Goal: Navigation & Orientation: Find specific page/section

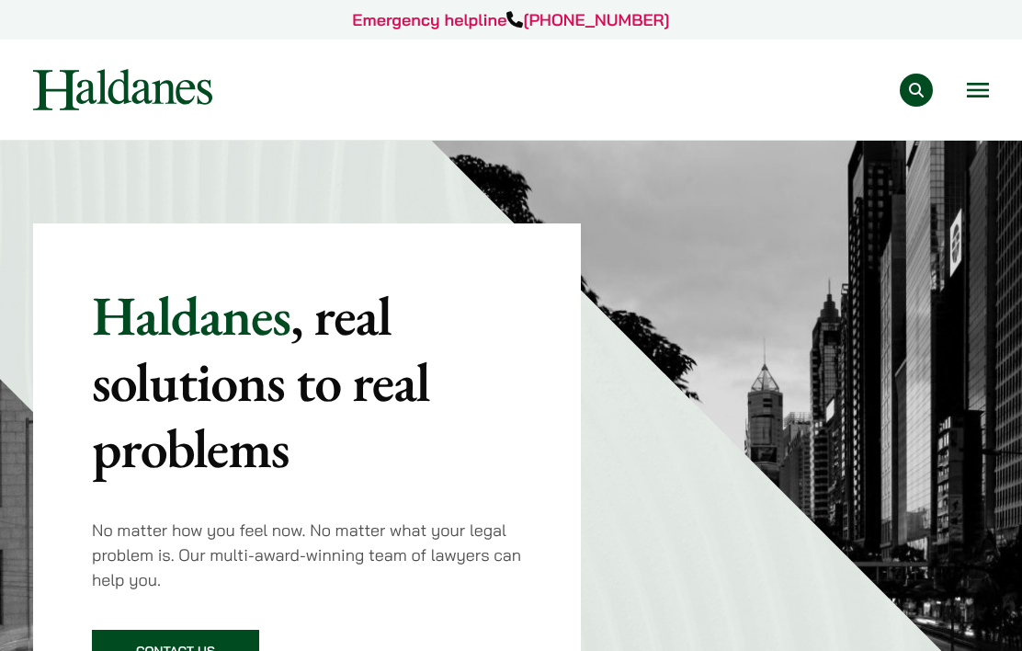
click at [973, 92] on button "Open menu" at bounding box center [978, 90] width 22 height 15
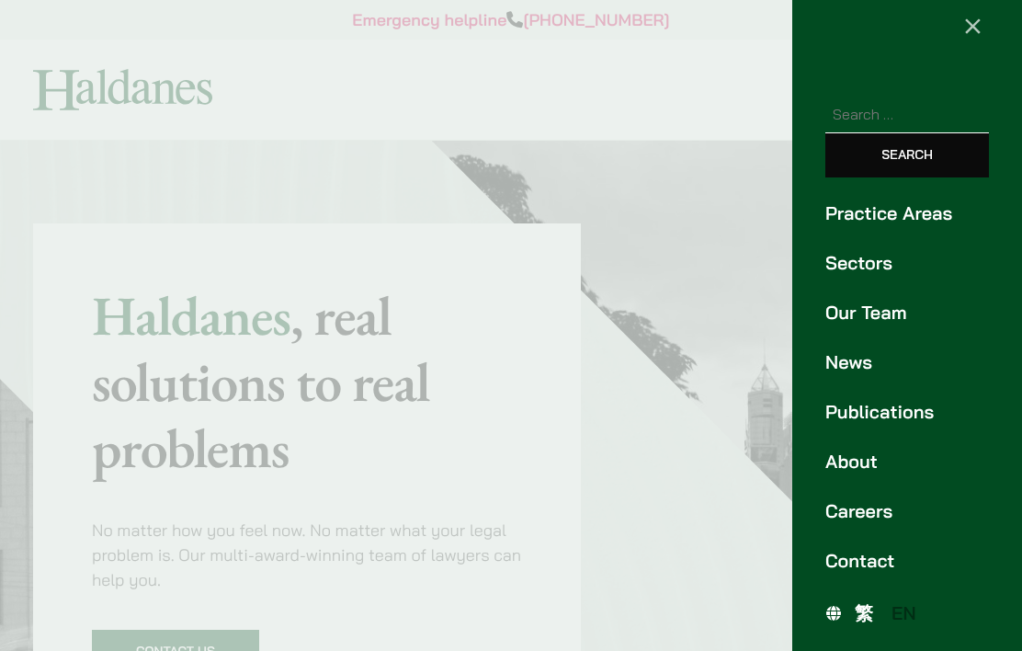
scroll to position [26, 0]
click at [872, 462] on link "About" at bounding box center [907, 462] width 164 height 28
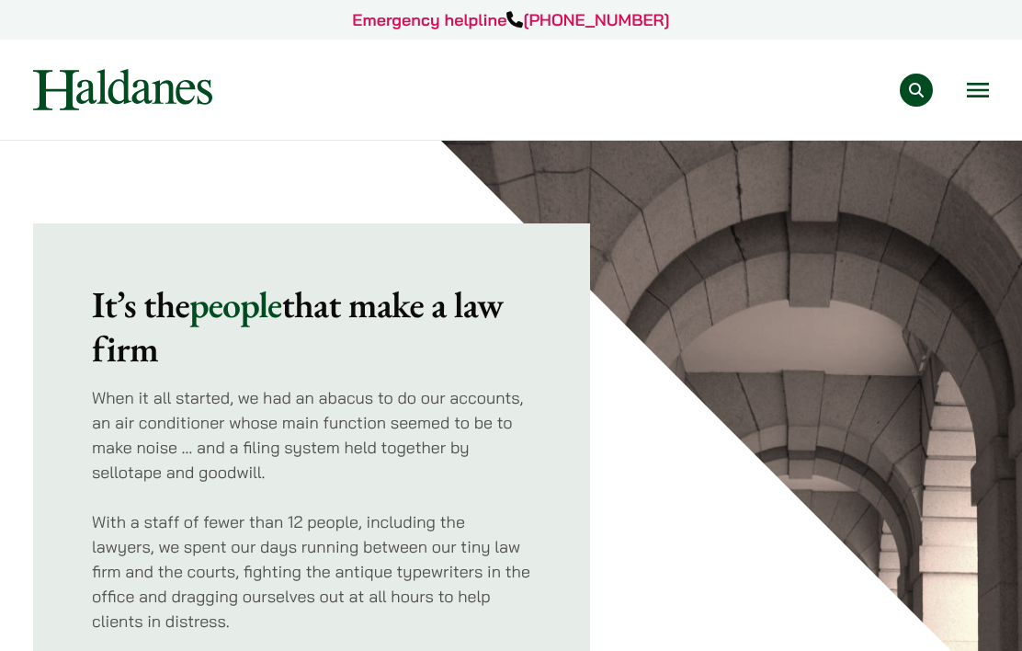
click at [92, 93] on img at bounding box center [122, 89] width 179 height 41
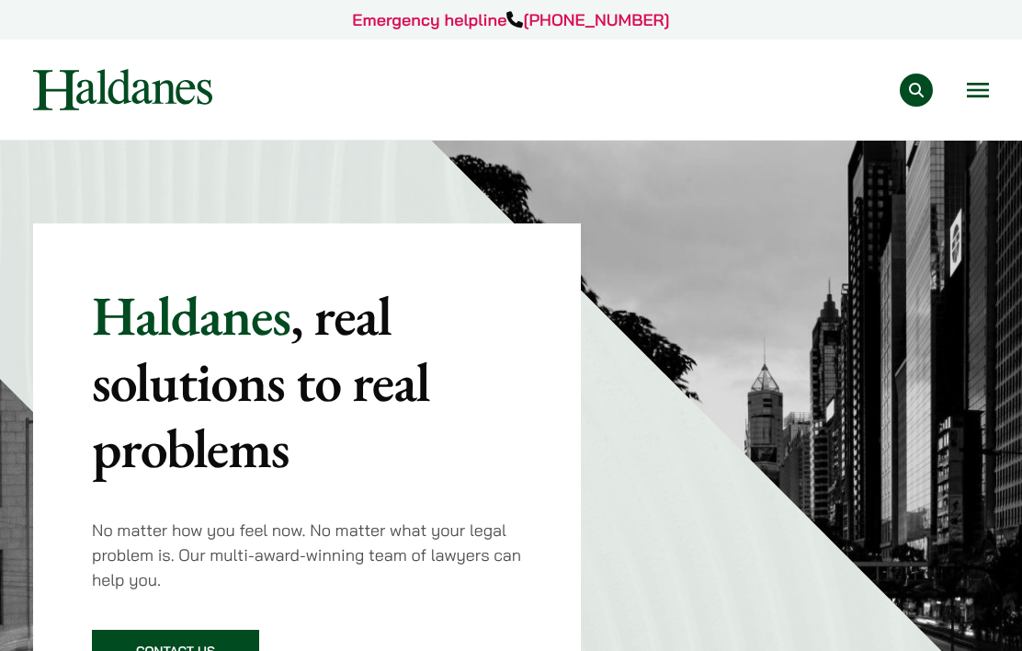
click at [983, 88] on button "Open menu" at bounding box center [978, 90] width 22 height 15
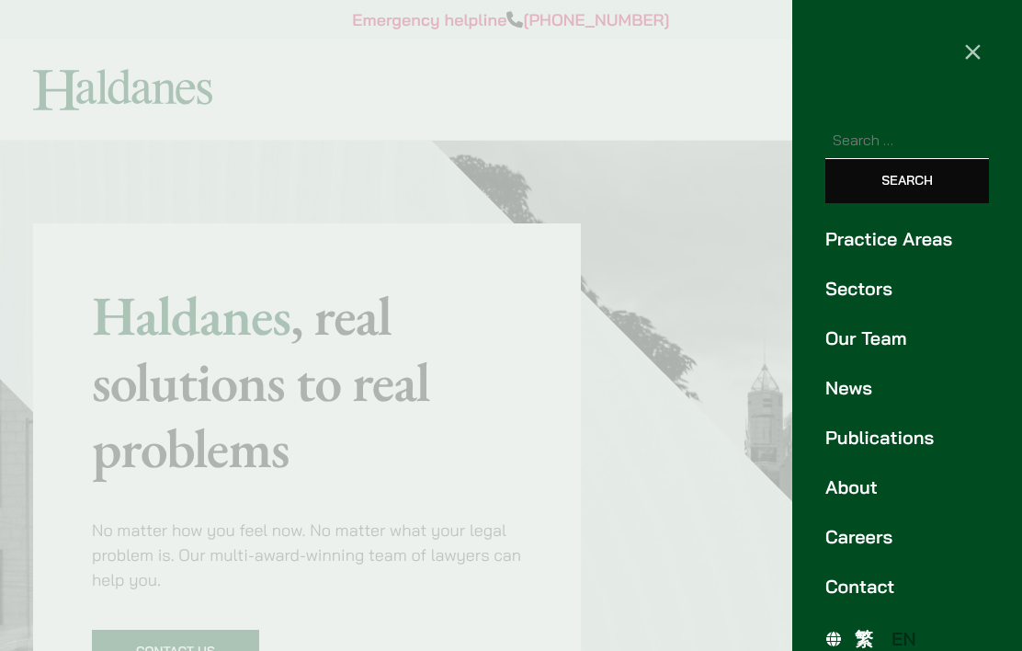
click at [886, 488] on link "About" at bounding box center [907, 487] width 164 height 28
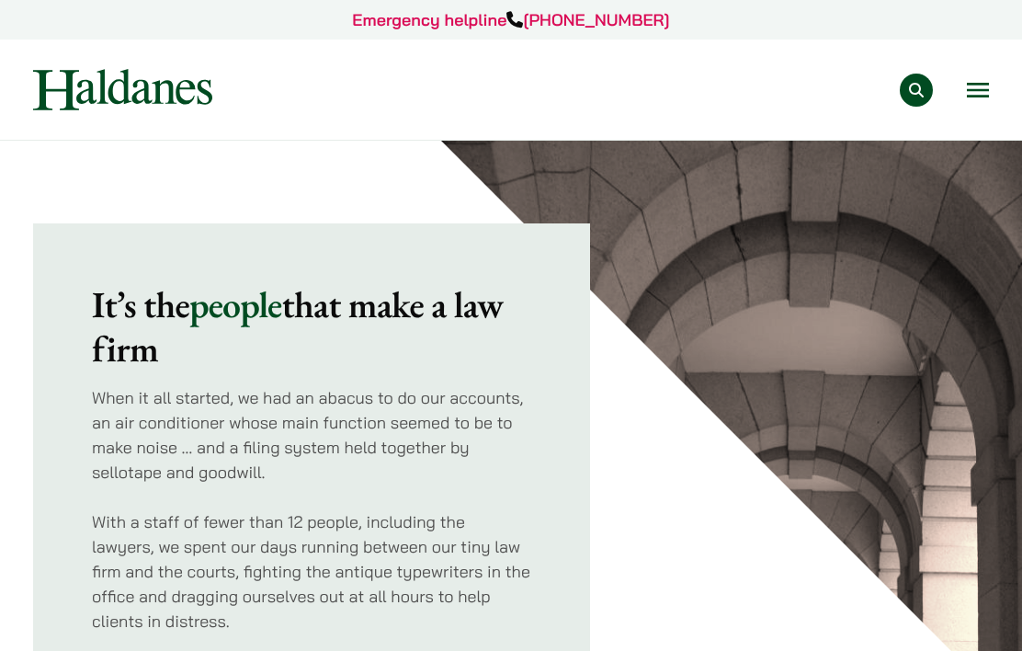
click at [970, 91] on button "Open menu" at bounding box center [978, 90] width 22 height 15
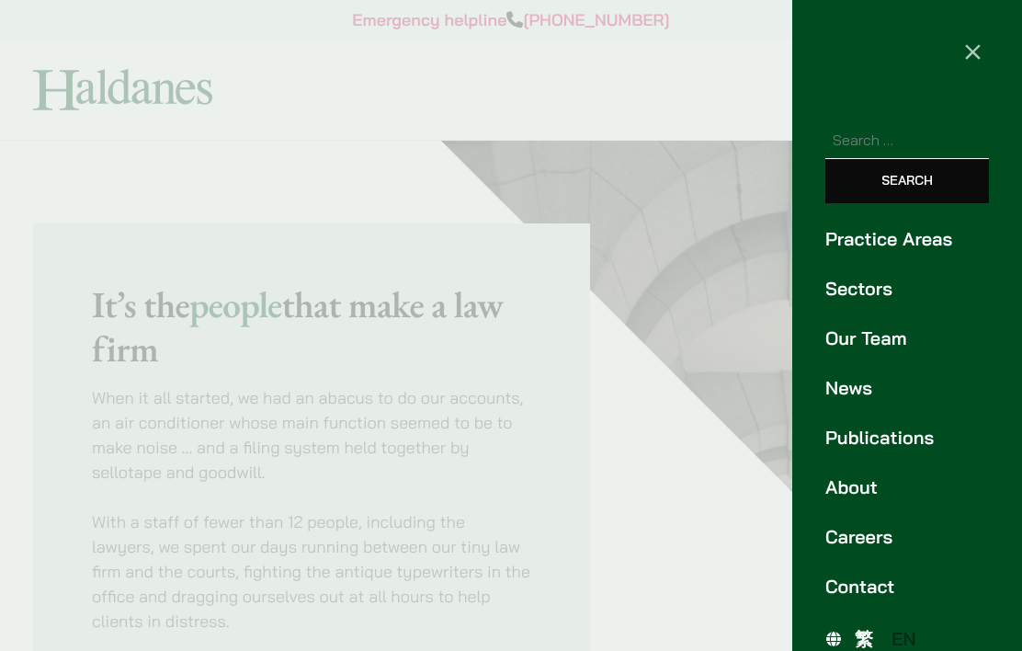
click at [867, 492] on link "About" at bounding box center [907, 487] width 164 height 28
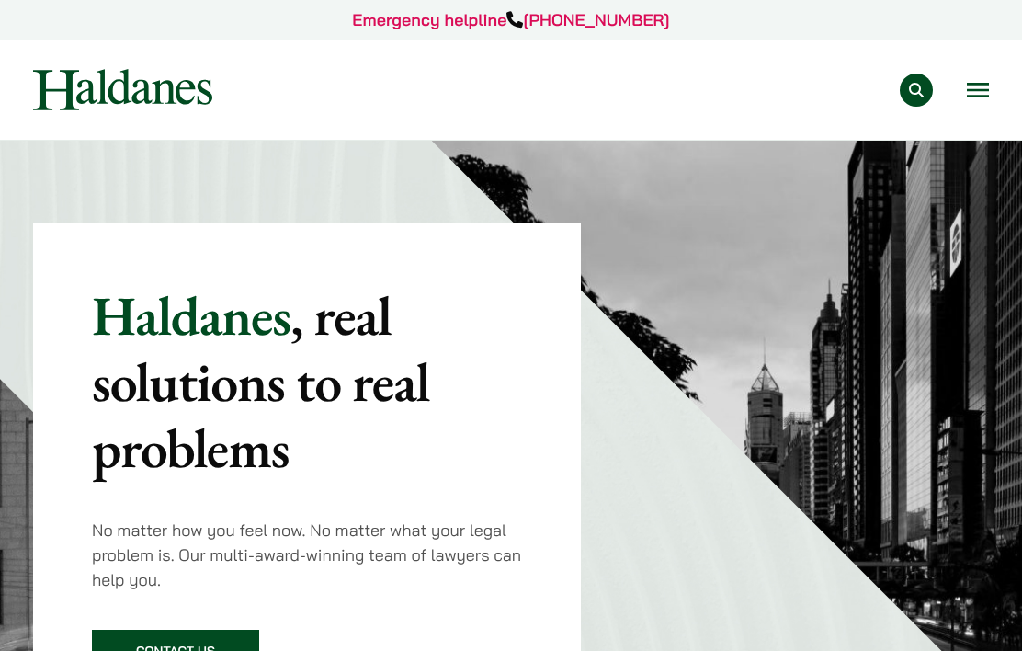
click at [982, 89] on button "Open menu" at bounding box center [978, 90] width 22 height 15
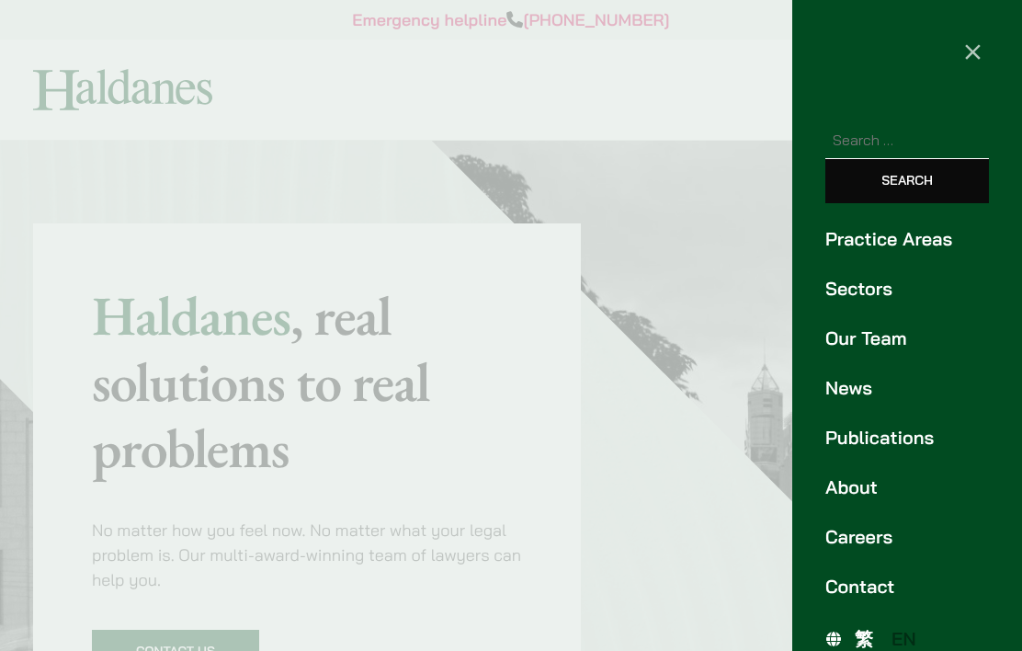
click at [845, 391] on link "News" at bounding box center [907, 388] width 164 height 28
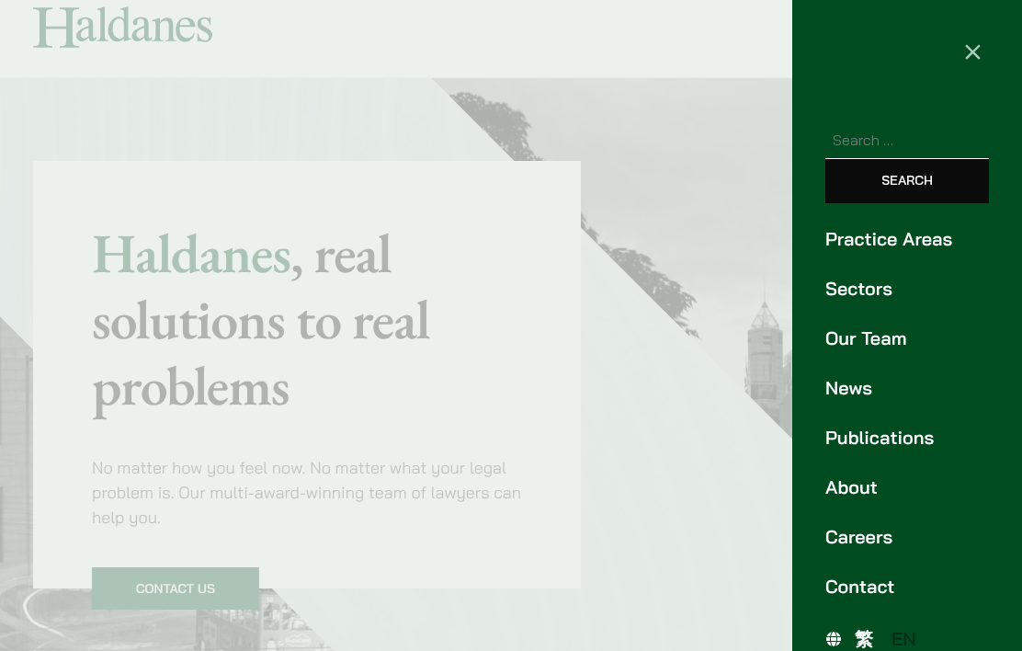
click at [888, 487] on link "About" at bounding box center [907, 487] width 164 height 28
click at [989, 50] on button "×" at bounding box center [972, 49] width 99 height 99
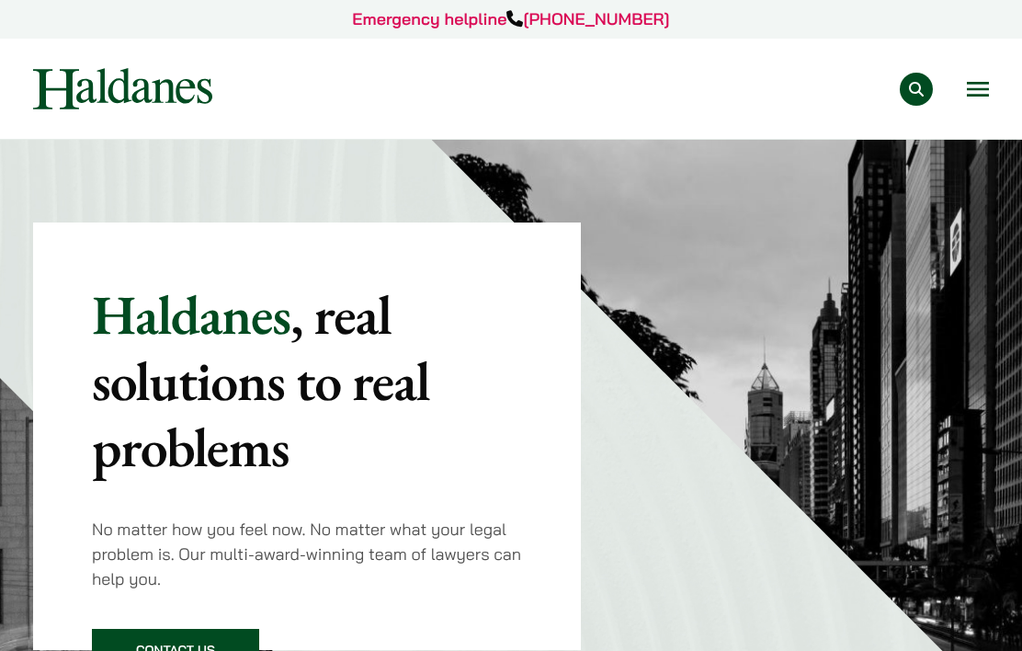
scroll to position [0, 0]
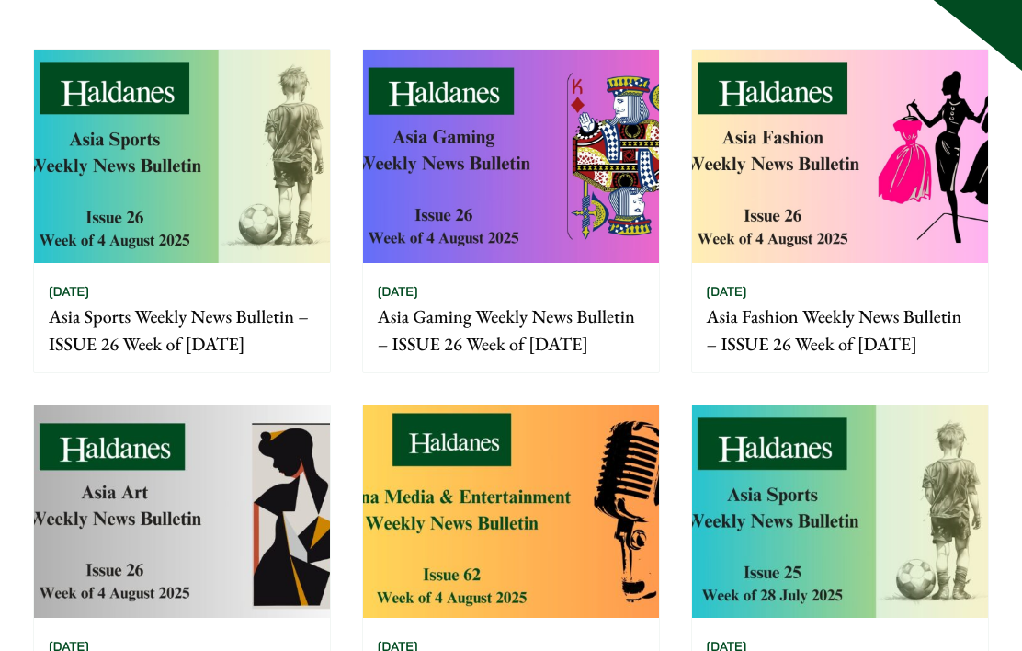
scroll to position [229, 0]
